Goal: Navigation & Orientation: Find specific page/section

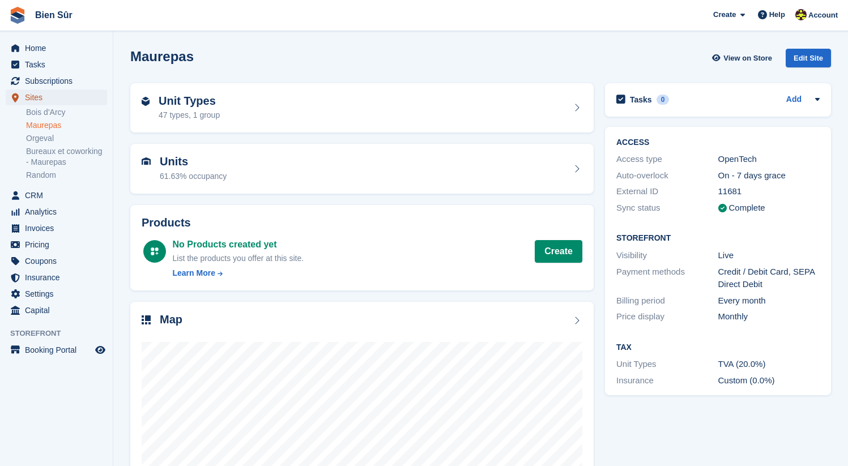
click at [48, 97] on span "Sites" at bounding box center [59, 98] width 68 height 16
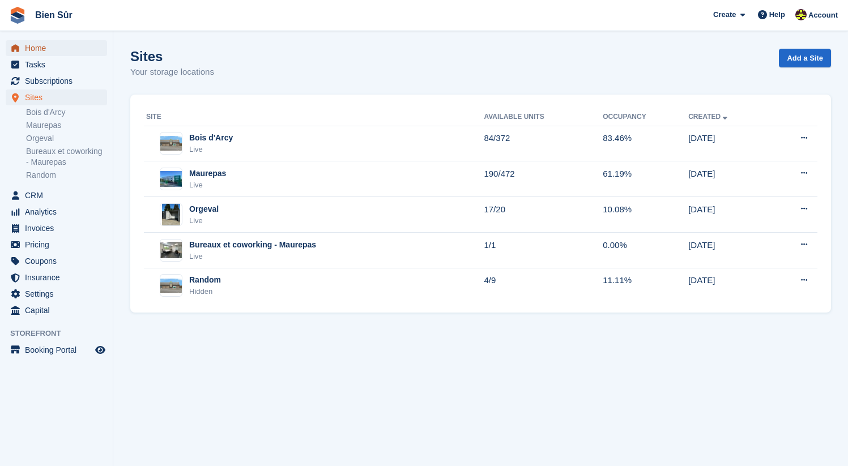
click at [42, 47] on span "Home" at bounding box center [59, 48] width 68 height 16
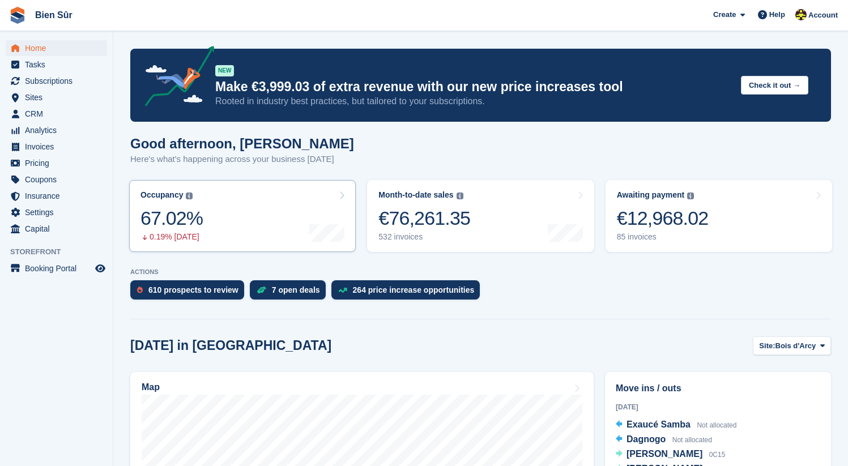
click at [278, 209] on link "Occupancy The percentage of all currently allocated units in terms of area. Inc…" at bounding box center [242, 216] width 227 height 72
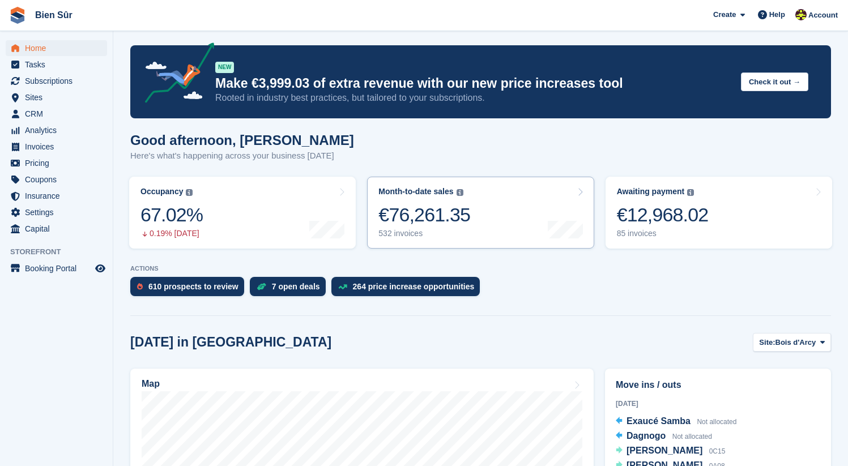
scroll to position [7, 0]
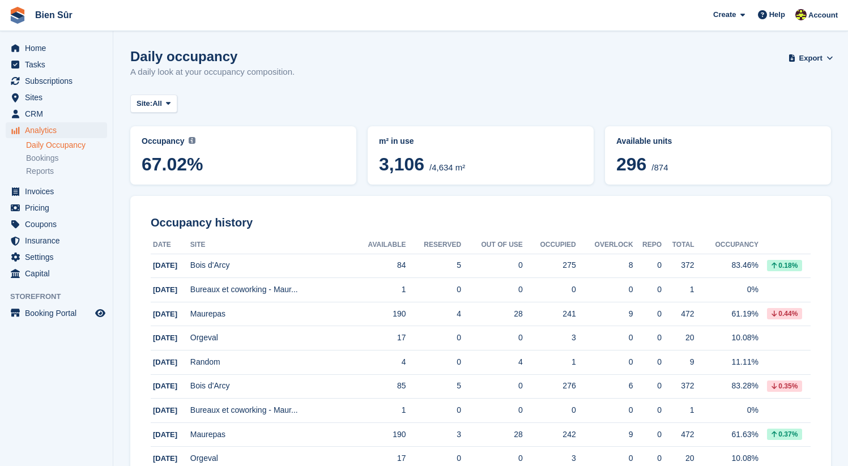
click at [219, 170] on span "67.02%" at bounding box center [243, 164] width 203 height 20
click at [163, 95] on button "Site: All" at bounding box center [153, 104] width 47 height 19
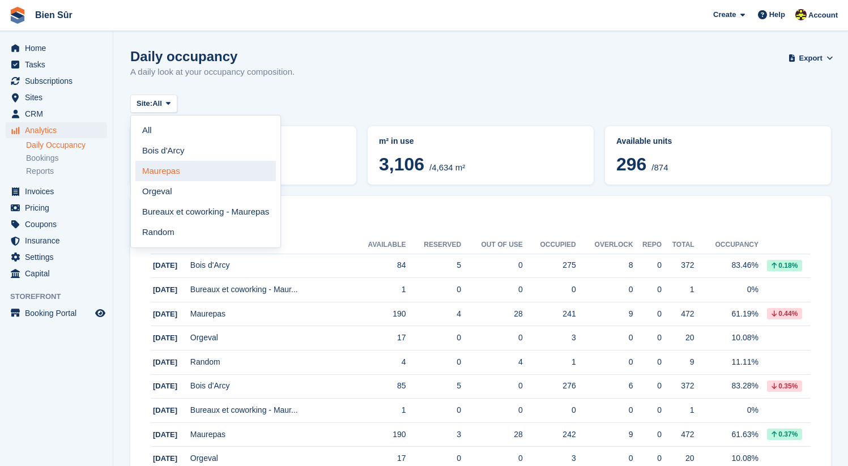
click at [197, 162] on link "Maurepas" at bounding box center [205, 171] width 141 height 20
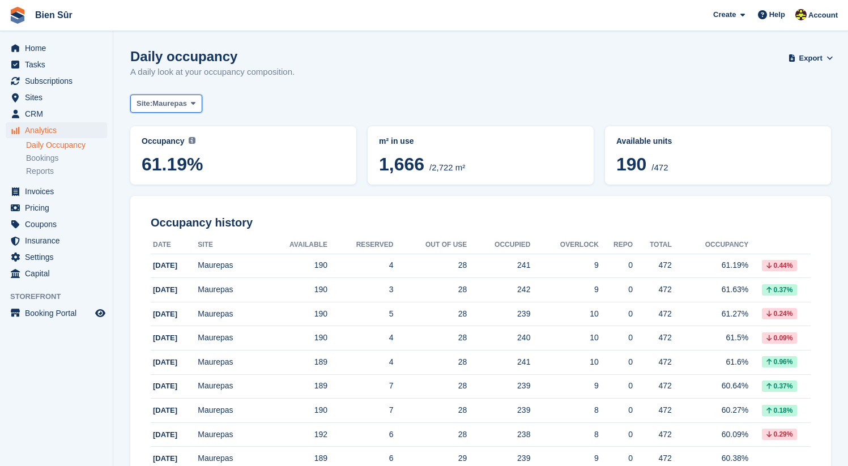
click at [174, 108] on span "Maurepas" at bounding box center [169, 103] width 35 height 11
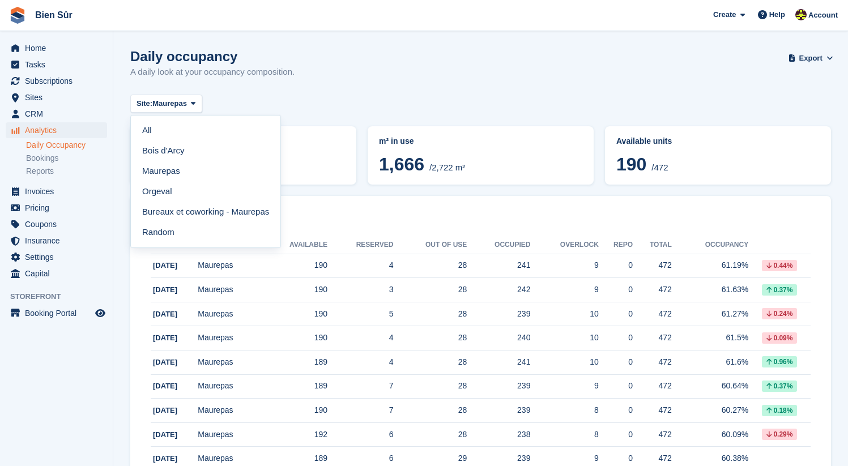
click at [187, 147] on link "Bois d'Arcy" at bounding box center [205, 151] width 141 height 20
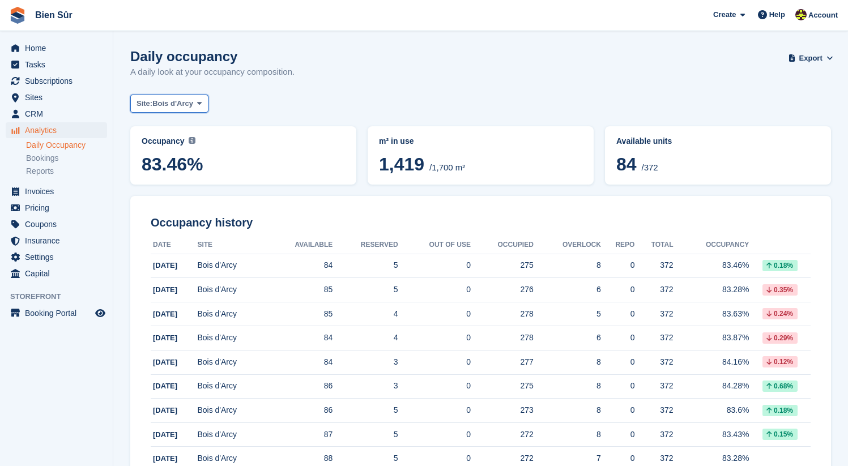
click at [181, 105] on span "Bois d'Arcy" at bounding box center [172, 103] width 41 height 11
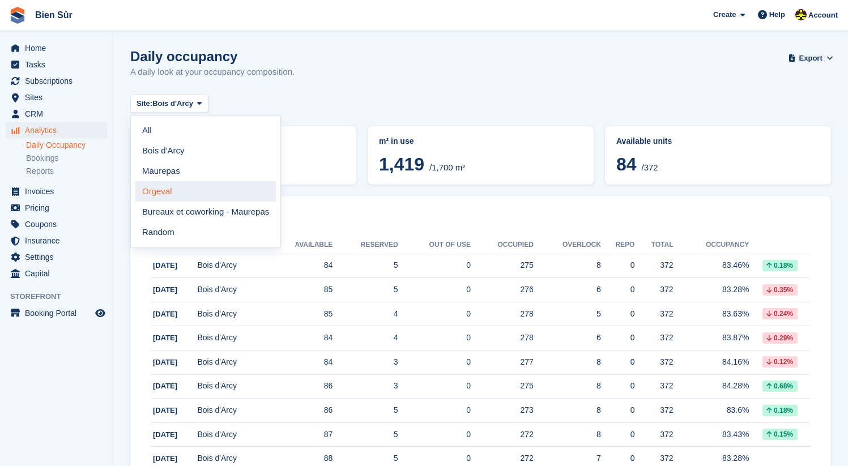
click at [176, 188] on link "Orgeval" at bounding box center [205, 191] width 141 height 20
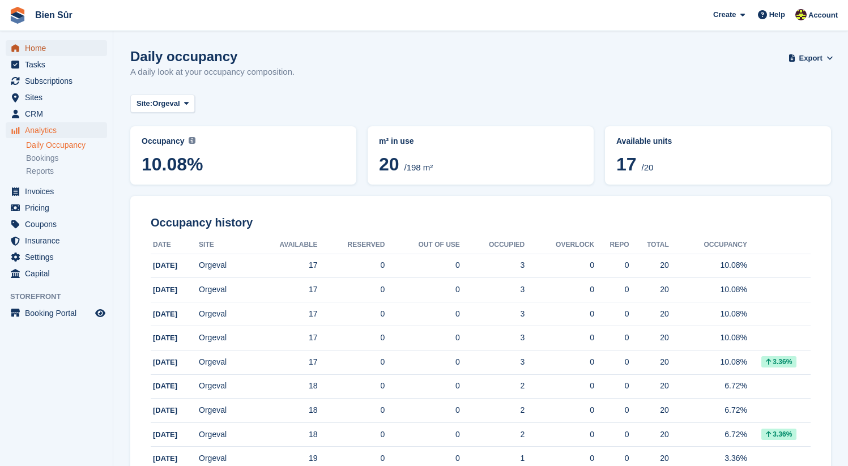
click at [56, 48] on span "Home" at bounding box center [59, 48] width 68 height 16
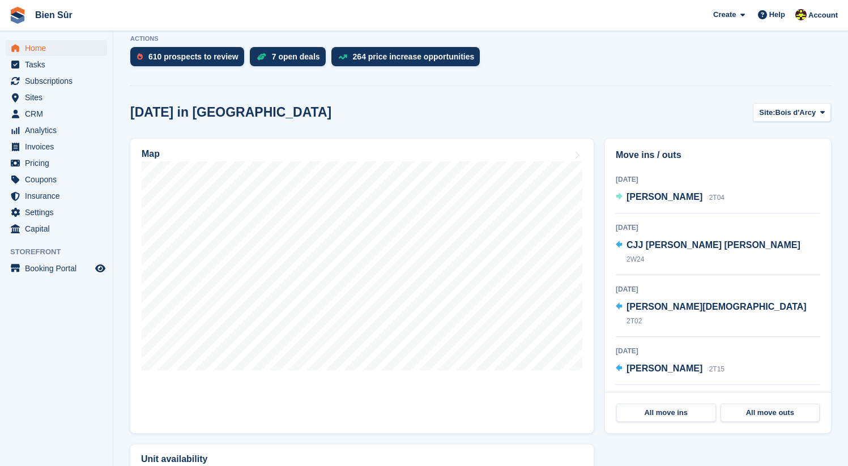
scroll to position [235, 0]
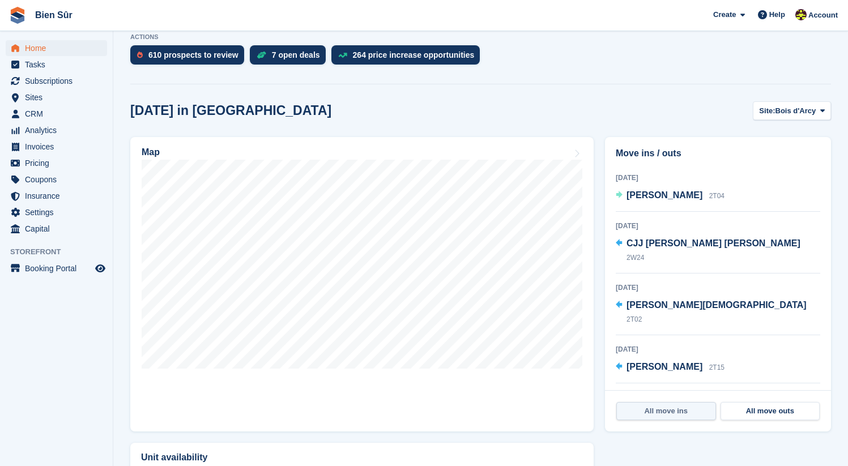
click at [666, 412] on link "All move ins" at bounding box center [666, 411] width 100 height 18
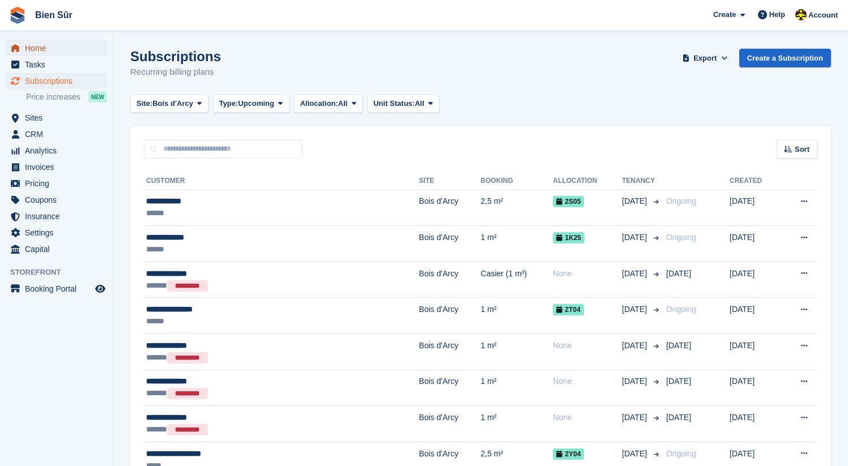
click at [59, 42] on span "Home" at bounding box center [59, 48] width 68 height 16
